Goal: Transaction & Acquisition: Purchase product/service

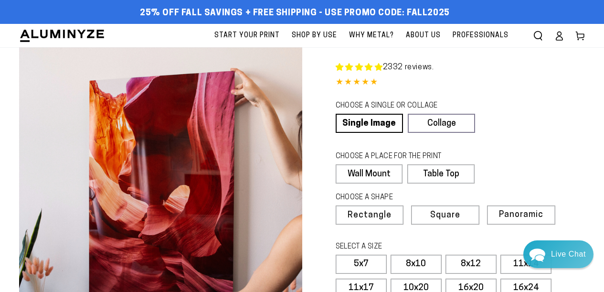
select select "**********"
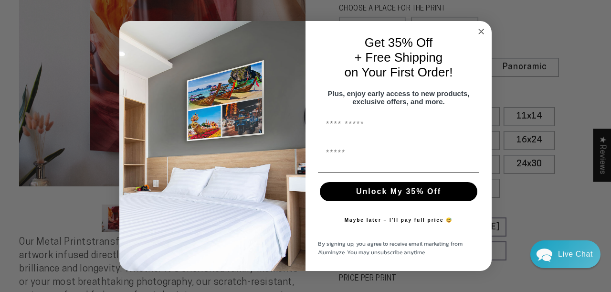
click at [482, 27] on circle "Close dialog" at bounding box center [481, 31] width 11 height 11
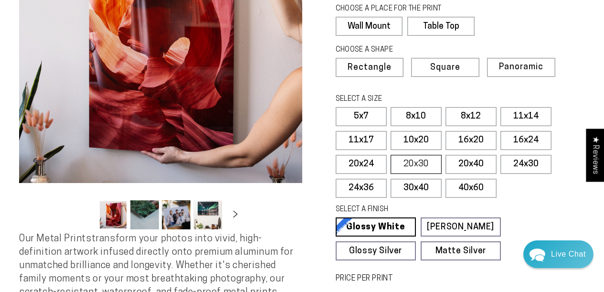
click at [416, 159] on label "20x30" at bounding box center [416, 164] width 51 height 19
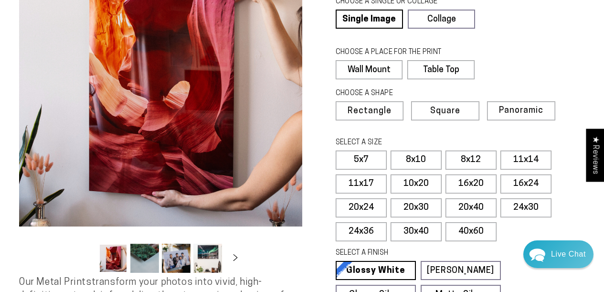
scroll to position [106, 0]
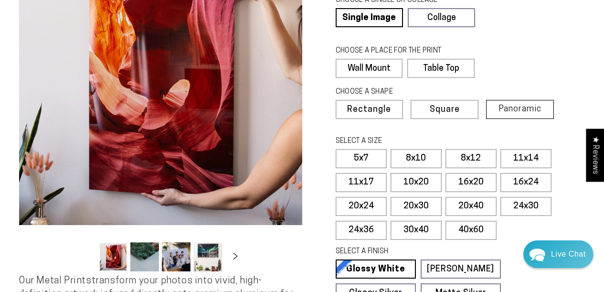
click at [528, 107] on span "Panoramic" at bounding box center [520, 109] width 43 height 9
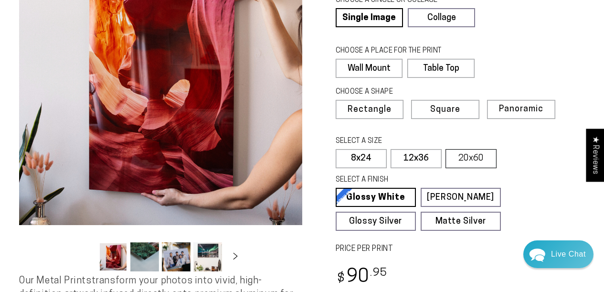
click at [463, 158] on label "20x60" at bounding box center [471, 158] width 51 height 19
click at [369, 106] on span "Rectangle" at bounding box center [369, 110] width 42 height 9
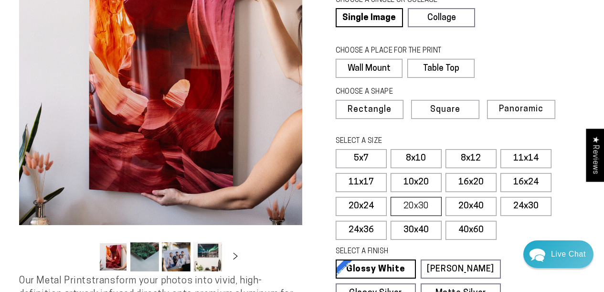
click at [411, 202] on label "20x30" at bounding box center [416, 206] width 51 height 19
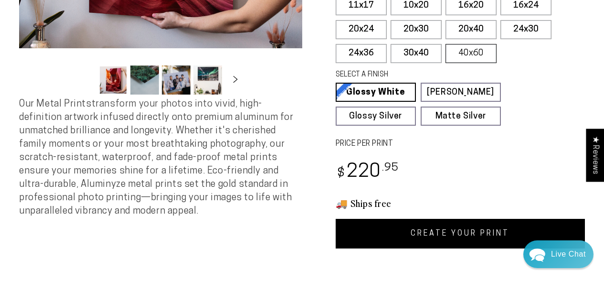
scroll to position [456, 0]
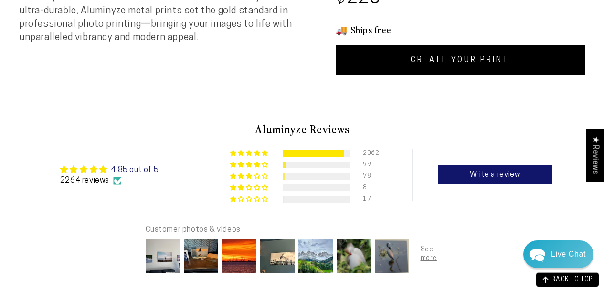
click at [452, 65] on link "CREATE YOUR PRINT" at bounding box center [461, 60] width 250 height 30
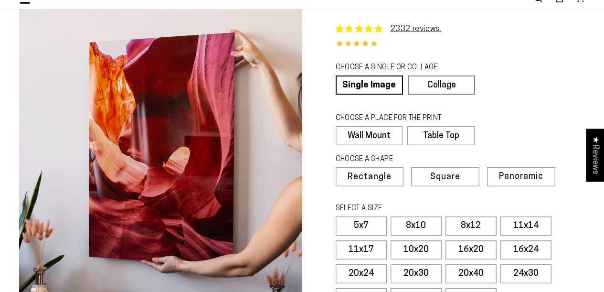
select select "**********"
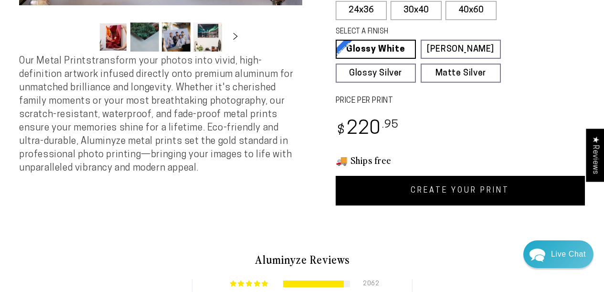
click at [433, 185] on link "CREATE YOUR PRINT" at bounding box center [461, 191] width 250 height 30
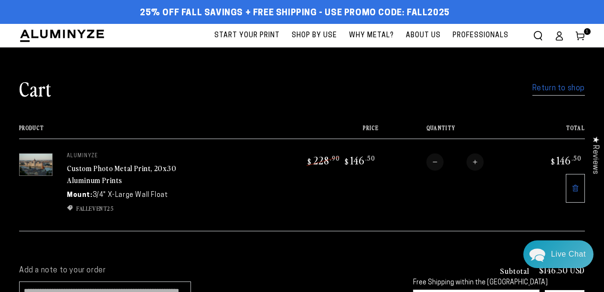
click at [249, 34] on span "Start Your Print" at bounding box center [246, 36] width 65 height 12
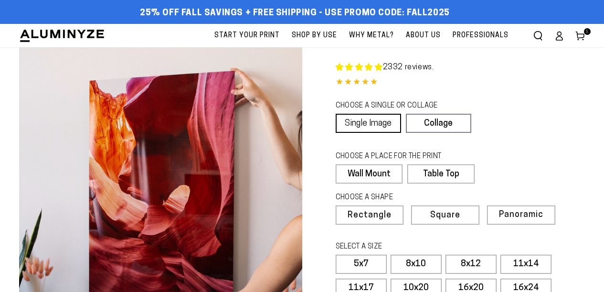
click at [355, 121] on link "Single Image" at bounding box center [368, 123] width 65 height 19
select select "**********"
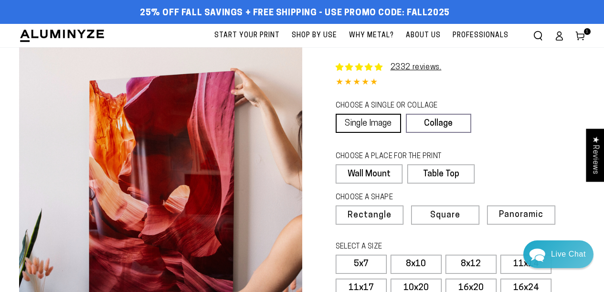
click at [366, 124] on link "Single Image" at bounding box center [368, 123] width 65 height 19
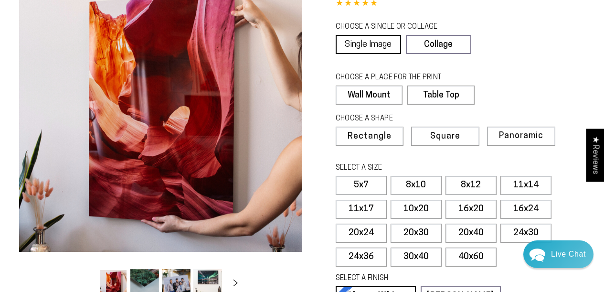
scroll to position [81, 0]
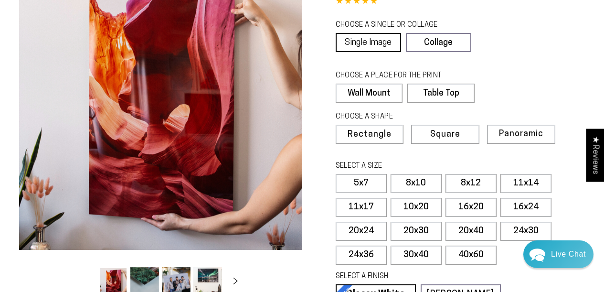
click at [381, 43] on link "Single Image" at bounding box center [368, 42] width 65 height 19
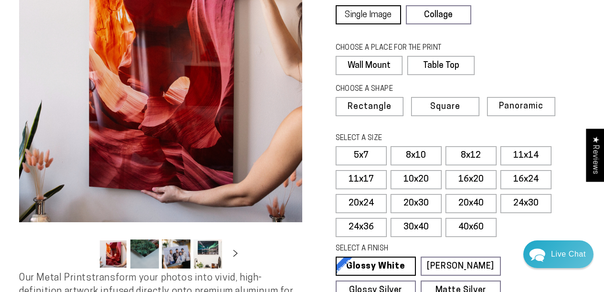
scroll to position [114, 0]
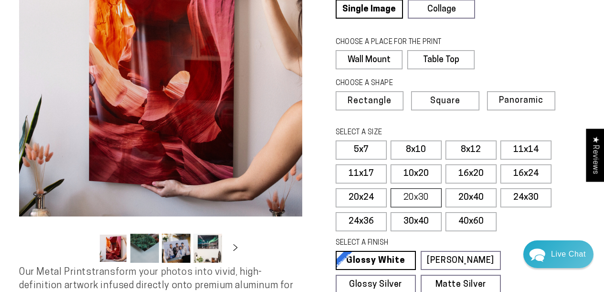
click at [414, 198] on label "20x30" at bounding box center [416, 197] width 51 height 19
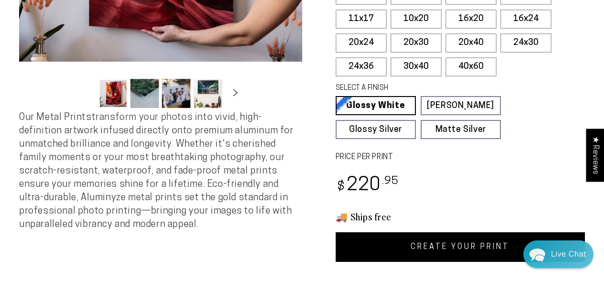
scroll to position [374, 0]
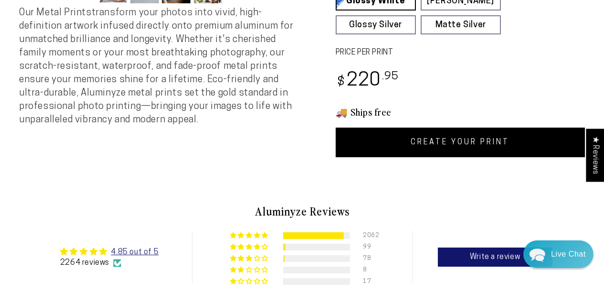
click at [460, 141] on link "CREATE YOUR PRINT" at bounding box center [461, 143] width 250 height 30
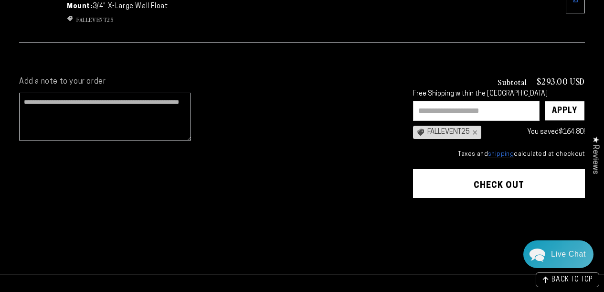
scroll to position [280, 0]
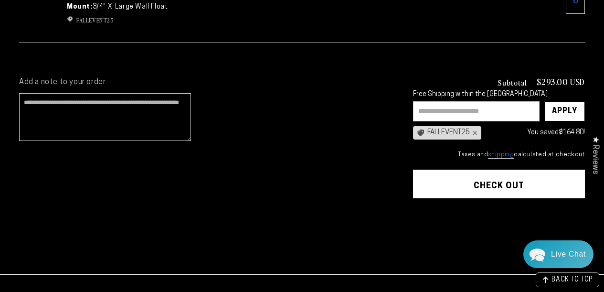
click at [435, 111] on input "text" at bounding box center [476, 111] width 127 height 20
type input "**********"
click at [495, 185] on button "Check out" at bounding box center [499, 184] width 172 height 29
